Goal: Information Seeking & Learning: Check status

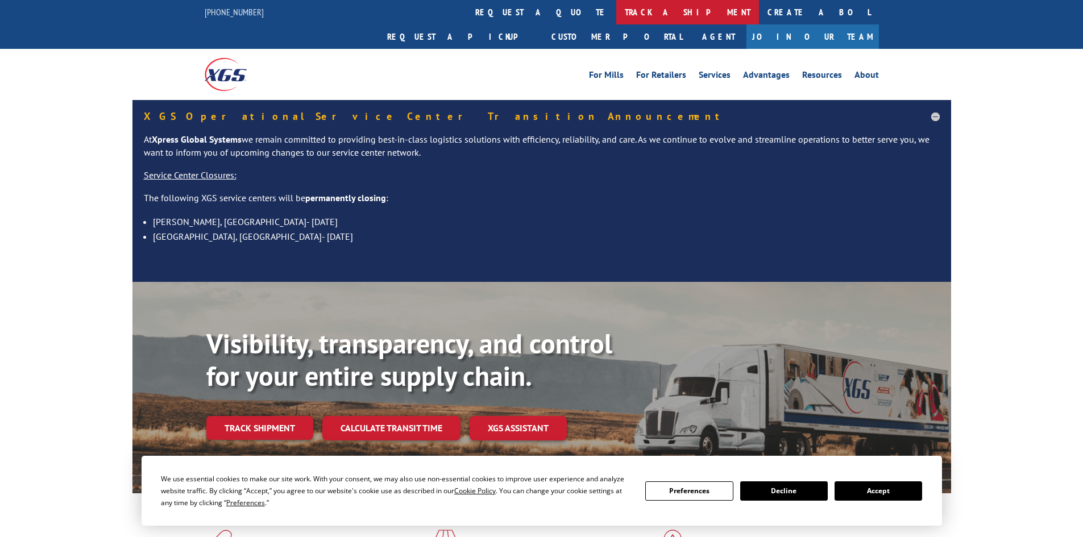
click at [616, 19] on link "track a shipment" at bounding box center [687, 12] width 143 height 24
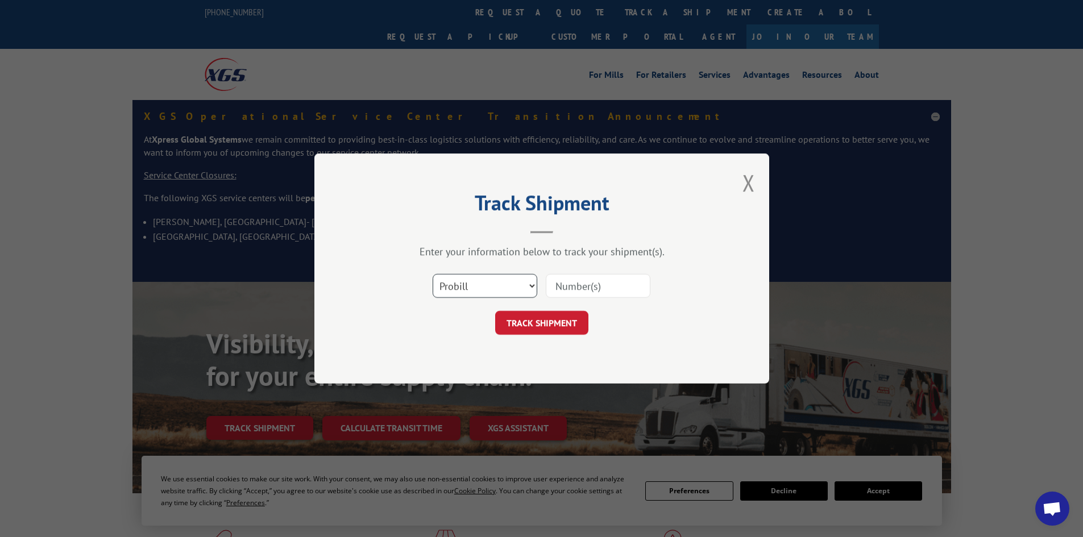
click at [511, 290] on select "Select category... Probill BOL PO" at bounding box center [485, 286] width 105 height 24
select select "bol"
click at [433, 274] on select "Select category... Probill BOL PO" at bounding box center [485, 286] width 105 height 24
click at [588, 289] on input at bounding box center [598, 286] width 105 height 24
paste input "6006973"
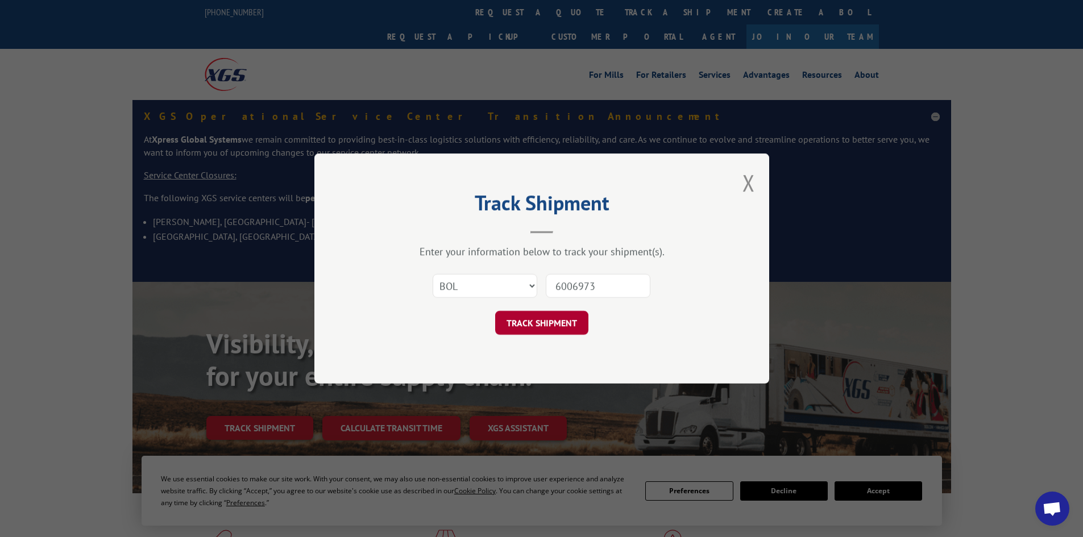
type input "6006973"
click at [564, 318] on button "TRACK SHIPMENT" at bounding box center [541, 323] width 93 height 24
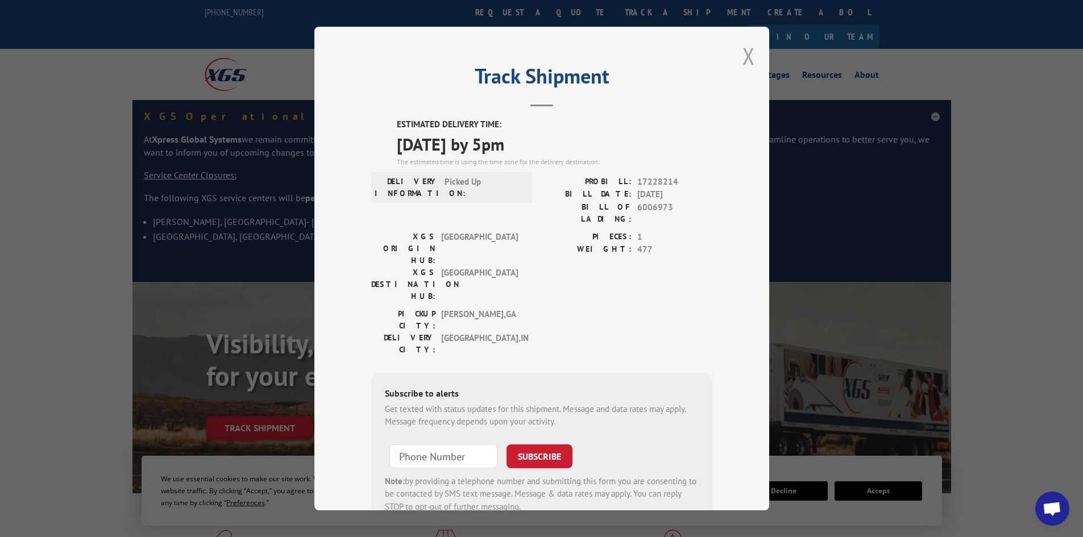
click at [744, 60] on button "Close modal" at bounding box center [748, 56] width 13 height 30
